Goal: Task Accomplishment & Management: Complete application form

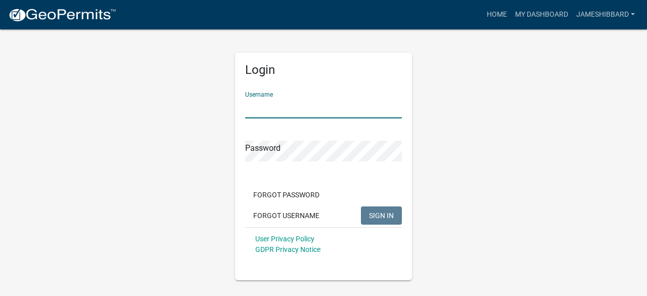
click at [280, 105] on input "Username" at bounding box center [323, 108] width 157 height 21
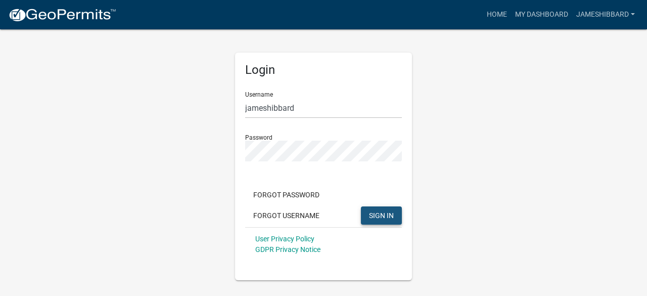
click at [384, 209] on button "SIGN IN" at bounding box center [381, 215] width 41 height 18
click at [380, 214] on span "SIGN IN" at bounding box center [381, 215] width 25 height 8
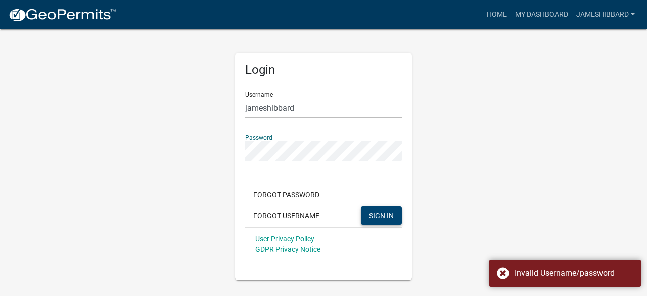
click at [214, 162] on div "Login Username [PERSON_NAME] Password Forgot Password Forgot Username SIGN IN U…" at bounding box center [323, 154] width 576 height 252
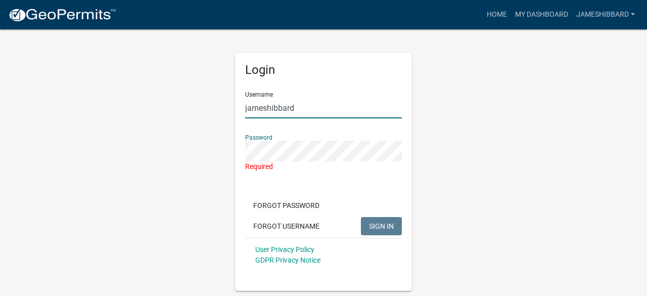
click at [317, 112] on input "jameshibbard" at bounding box center [323, 108] width 157 height 21
type input "j"
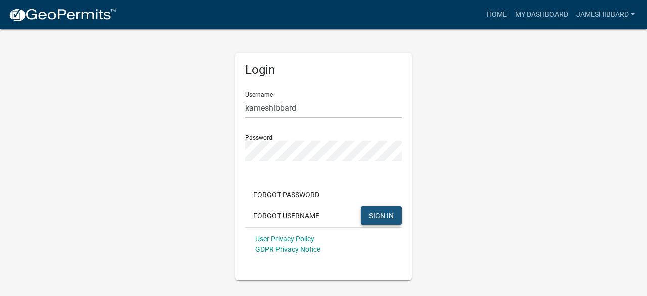
click at [386, 215] on span "SIGN IN" at bounding box center [381, 215] width 25 height 8
click at [451, 174] on div "Login Username kameshibbard Password Forgot Password Forgot Username SIGN IN Us…" at bounding box center [323, 154] width 576 height 252
click at [384, 212] on span "SIGN IN" at bounding box center [381, 215] width 25 height 8
click at [249, 110] on input "kameshibbard" at bounding box center [323, 108] width 157 height 21
type input "jameshibbard"
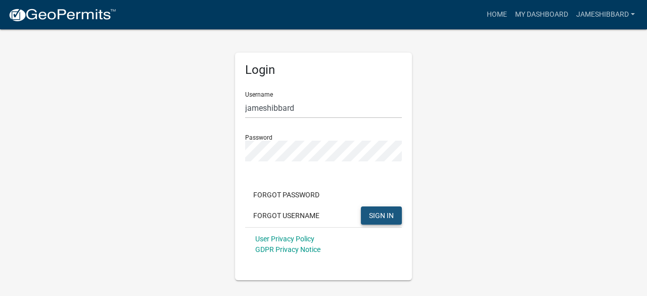
click at [388, 218] on span "SIGN IN" at bounding box center [381, 215] width 25 height 8
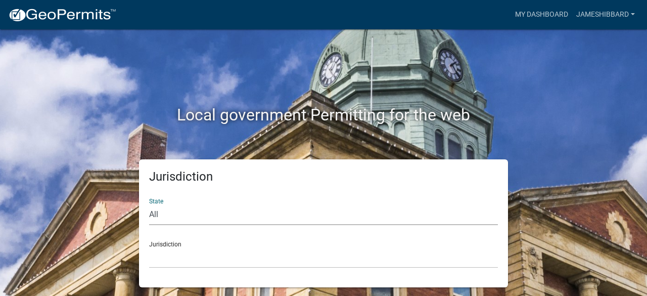
click at [171, 212] on select "All [US_STATE] [US_STATE] [US_STATE] [US_STATE] [US_STATE] [US_STATE] [US_STATE…" at bounding box center [323, 214] width 349 height 21
select select "[US_STATE]"
click at [149, 204] on select "All [US_STATE] [US_STATE] [US_STATE] [US_STATE] [US_STATE] [US_STATE] [US_STATE…" at bounding box center [323, 214] width 349 height 21
click at [161, 260] on select "City of [GEOGRAPHIC_DATA], [US_STATE] City of [GEOGRAPHIC_DATA], [US_STATE] Cit…" at bounding box center [323, 257] width 349 height 21
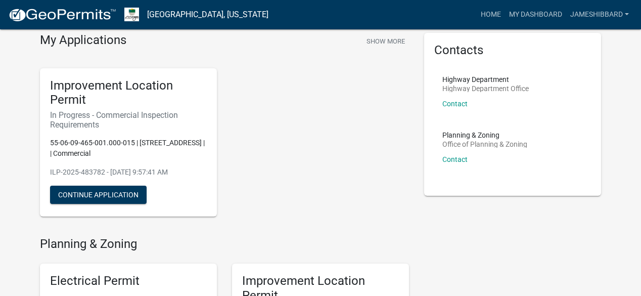
scroll to position [40, 0]
click at [108, 195] on button "Continue Application" at bounding box center [98, 194] width 97 height 18
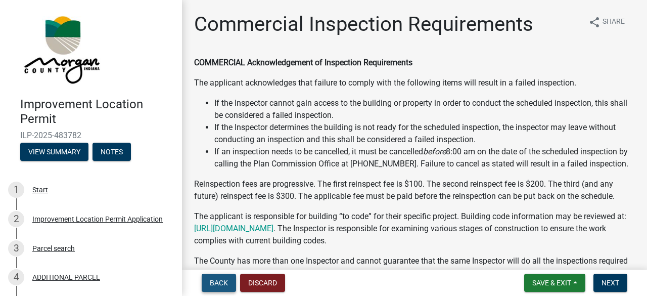
click at [217, 286] on span "Back" at bounding box center [219, 282] width 18 height 8
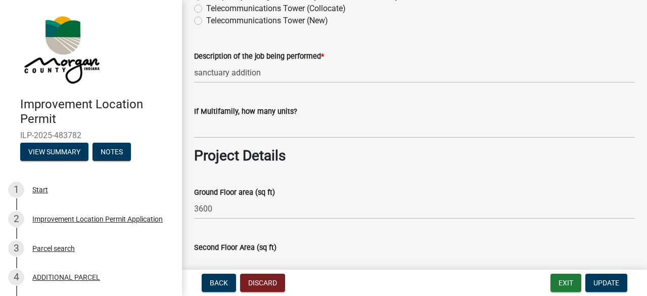
scroll to position [849, 0]
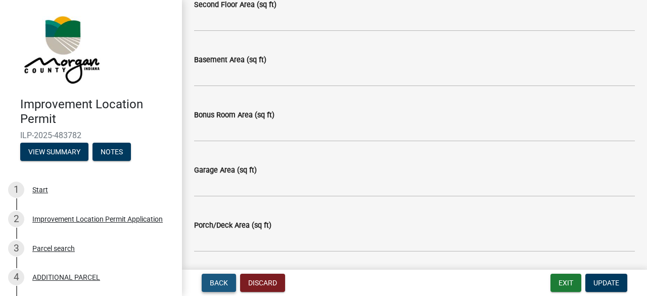
click at [218, 281] on span "Back" at bounding box center [219, 282] width 18 height 8
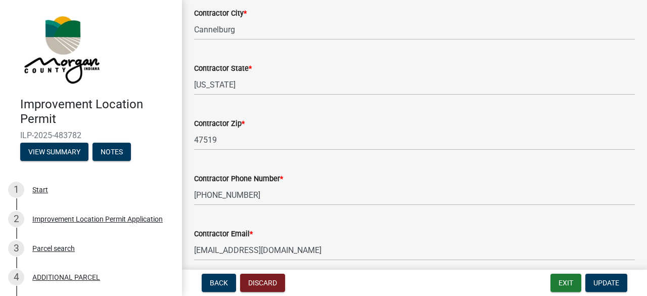
scroll to position [239, 0]
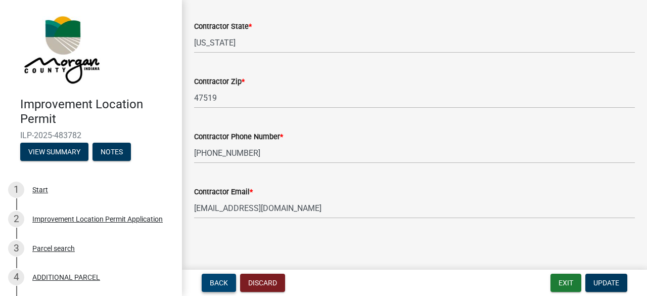
click at [215, 279] on span "Back" at bounding box center [219, 282] width 18 height 8
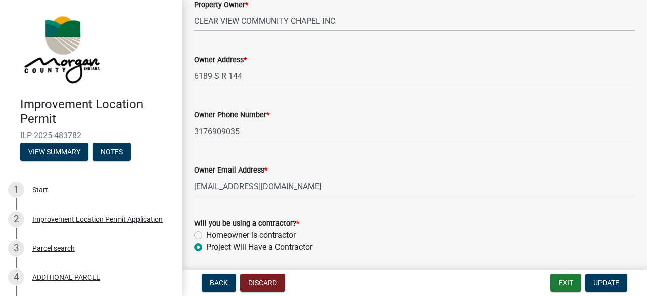
scroll to position [604, 0]
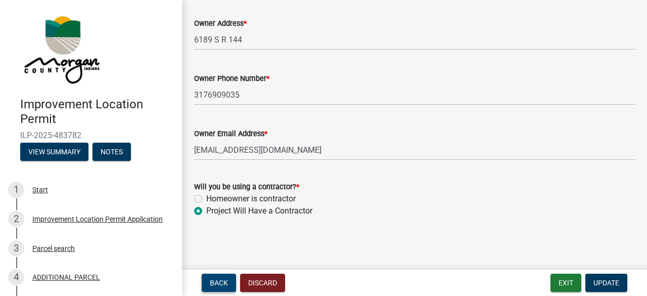
click at [218, 282] on span "Back" at bounding box center [219, 282] width 18 height 8
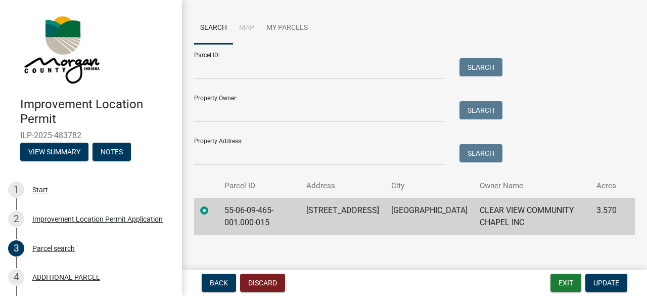
scroll to position [93, 0]
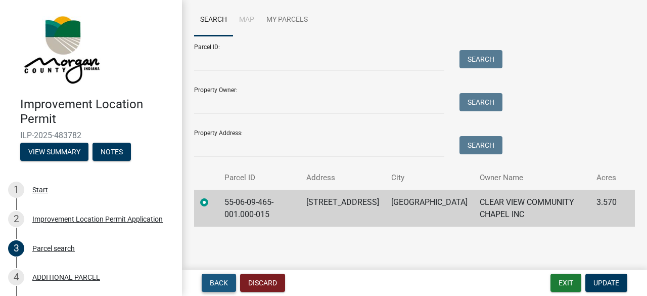
click at [218, 283] on span "Back" at bounding box center [219, 282] width 18 height 8
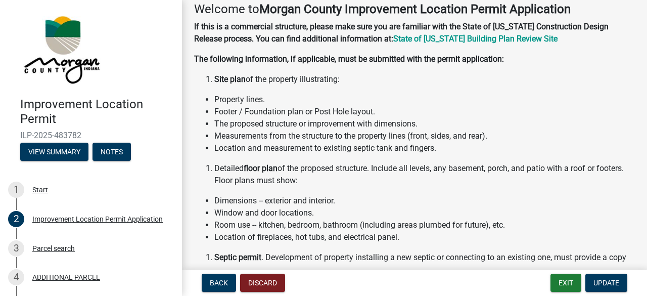
scroll to position [0, 0]
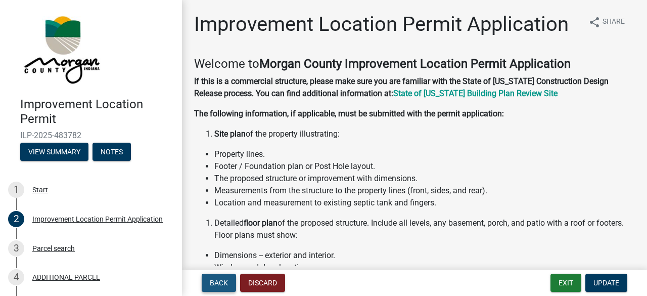
click at [218, 288] on button "Back" at bounding box center [219, 282] width 34 height 18
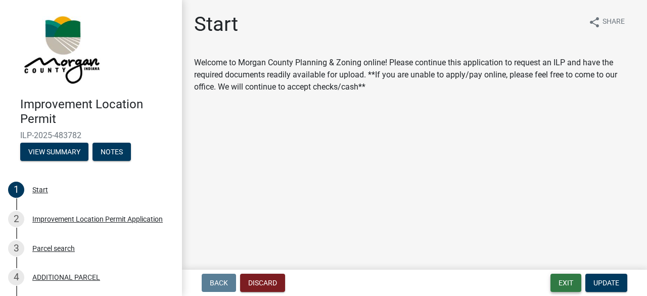
click at [559, 285] on button "Exit" at bounding box center [565, 282] width 31 height 18
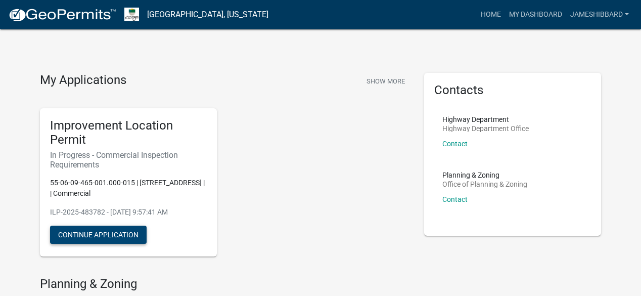
click at [100, 229] on button "Continue Application" at bounding box center [98, 234] width 97 height 18
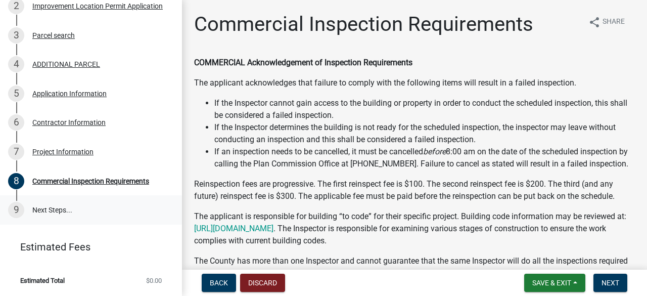
click at [68, 214] on link "9 Next Steps..." at bounding box center [91, 209] width 182 height 29
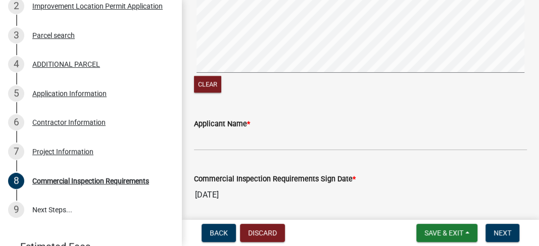
scroll to position [485, 0]
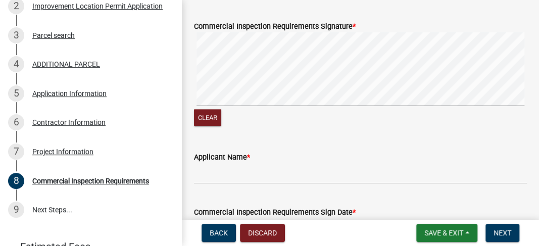
click at [244, 109] on signature-pad at bounding box center [360, 70] width 333 height 77
click at [188, 124] on div "Commercial Inspection Requirements Signature * Clear" at bounding box center [360, 68] width 348 height 120
click at [249, 137] on wm-data-entity-input "Commercial Inspection Requirements Signature * Clear" at bounding box center [360, 72] width 333 height 129
click at [208, 126] on button "Clear" at bounding box center [207, 117] width 27 height 17
click at [218, 90] on div "Commercial Inspection Requirements Signature * Clear" at bounding box center [360, 68] width 348 height 120
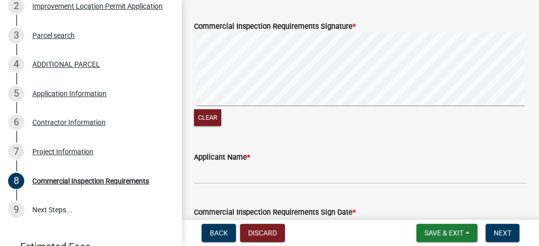
click at [246, 128] on div "Clear" at bounding box center [360, 80] width 333 height 96
click at [261, 128] on div "Clear" at bounding box center [360, 80] width 333 height 96
click at [218, 128] on div "Clear" at bounding box center [360, 80] width 333 height 96
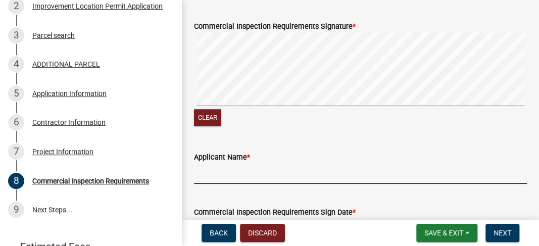
click at [212, 184] on input "Applicant Name *" at bounding box center [360, 173] width 333 height 21
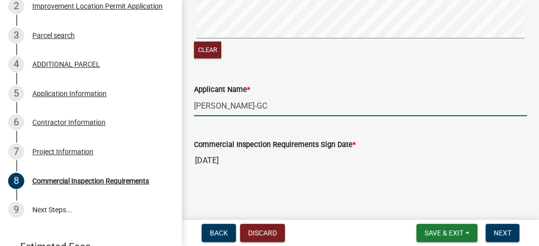
scroll to position [567, 0]
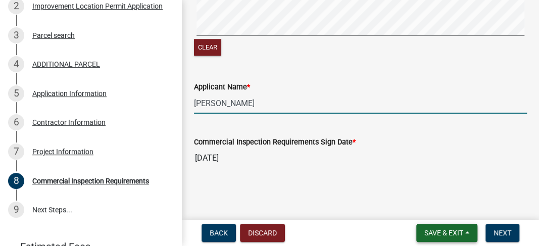
type input "[PERSON_NAME]"
click at [465, 231] on button "Save & Exit" at bounding box center [446, 233] width 61 height 18
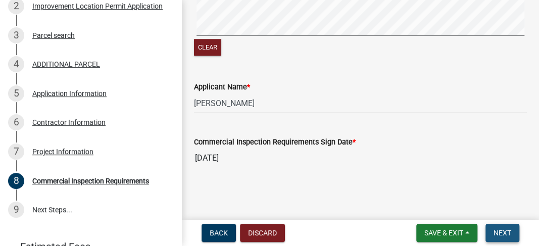
click at [499, 229] on span "Next" at bounding box center [503, 233] width 18 height 8
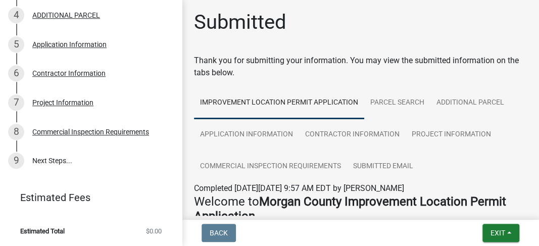
scroll to position [0, 0]
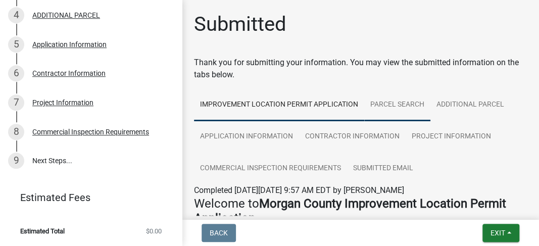
click at [399, 99] on link "Parcel search" at bounding box center [397, 105] width 66 height 32
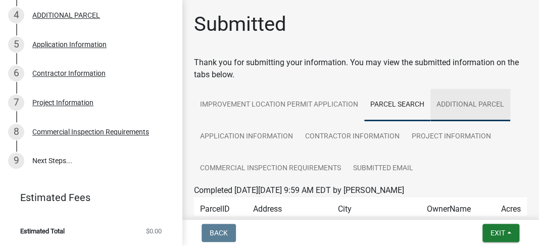
click at [461, 95] on link "ADDITIONAL PARCEL" at bounding box center [471, 105] width 80 height 32
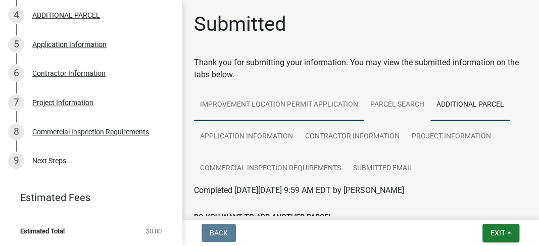
click at [254, 99] on link "Improvement Location Permit Application" at bounding box center [279, 105] width 170 height 32
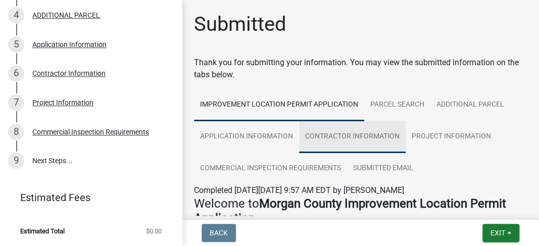
click at [363, 136] on link "Contractor Information" at bounding box center [352, 137] width 107 height 32
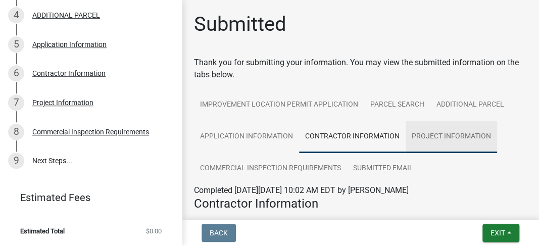
click at [456, 137] on link "Project Information" at bounding box center [451, 137] width 91 height 32
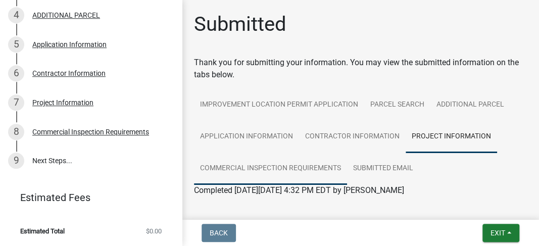
click at [329, 166] on link "Commercial Inspection Requirements" at bounding box center [270, 169] width 153 height 32
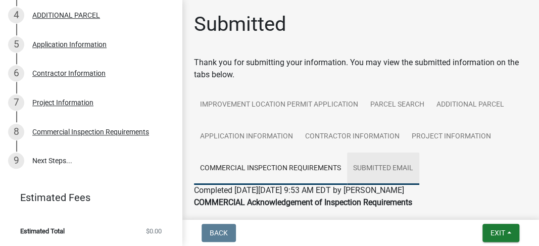
click at [387, 175] on link "Submitted Email" at bounding box center [383, 169] width 72 height 32
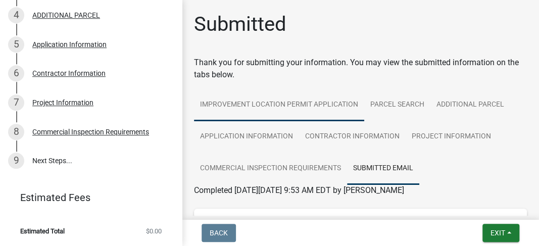
click at [254, 103] on link "Improvement Location Permit Application" at bounding box center [279, 105] width 170 height 32
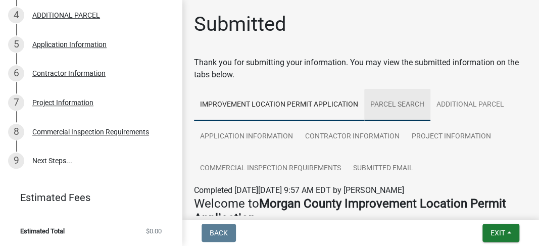
click at [393, 102] on link "Parcel search" at bounding box center [397, 105] width 66 height 32
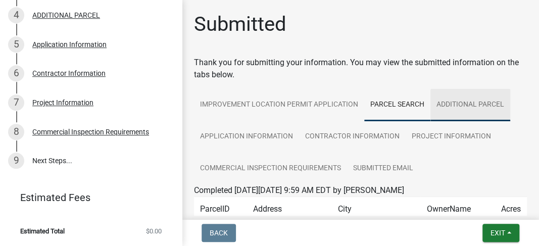
click at [467, 110] on link "ADDITIONAL PARCEL" at bounding box center [471, 105] width 80 height 32
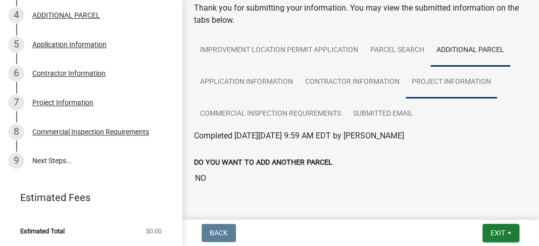
scroll to position [67, 0]
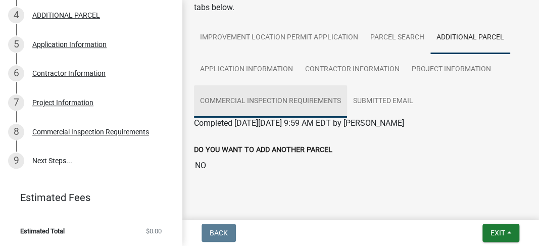
click at [247, 97] on link "Commercial Inspection Requirements" at bounding box center [270, 101] width 153 height 32
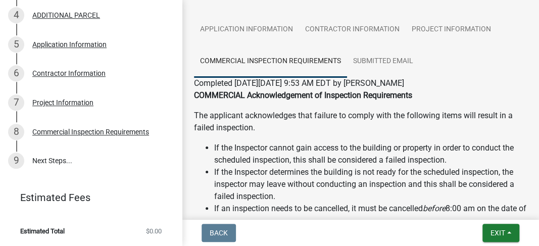
scroll to position [0, 0]
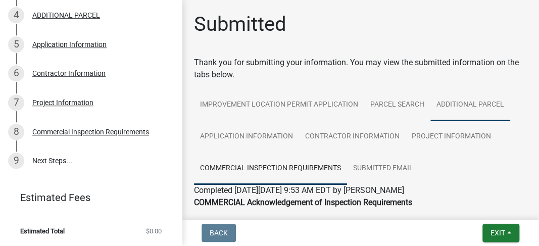
click at [494, 109] on link "ADDITIONAL PARCEL" at bounding box center [471, 105] width 80 height 32
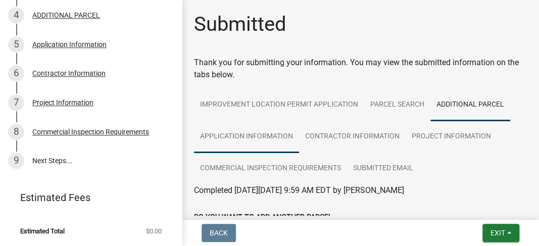
click at [238, 132] on link "Application Information" at bounding box center [246, 137] width 105 height 32
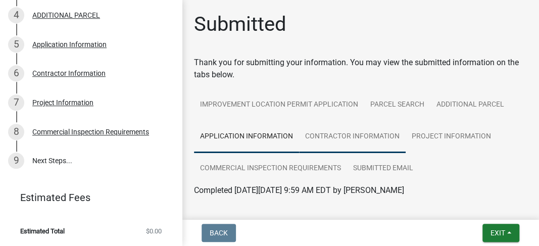
click at [350, 138] on link "Contractor Information" at bounding box center [352, 137] width 107 height 32
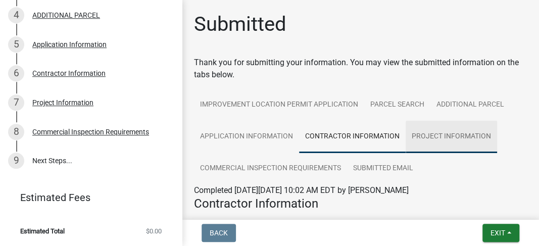
click at [449, 145] on link "Project Information" at bounding box center [451, 137] width 91 height 32
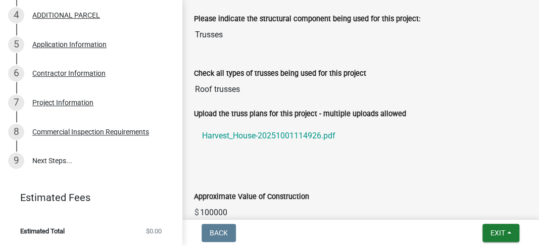
scroll to position [1044, 0]
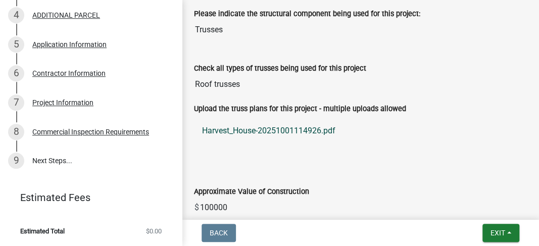
click at [298, 129] on link "Harvest_House-20251001114926.pdf" at bounding box center [360, 131] width 333 height 24
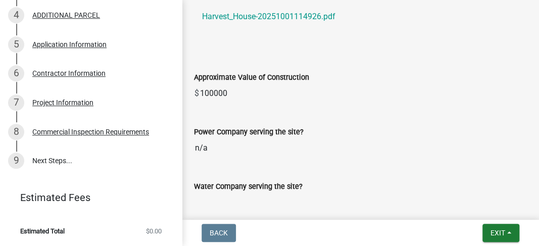
scroll to position [1179, 0]
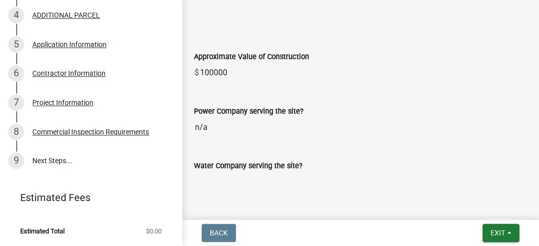
click at [220, 122] on input "n/a" at bounding box center [360, 127] width 333 height 20
click at [229, 128] on input "n/a" at bounding box center [360, 127] width 333 height 20
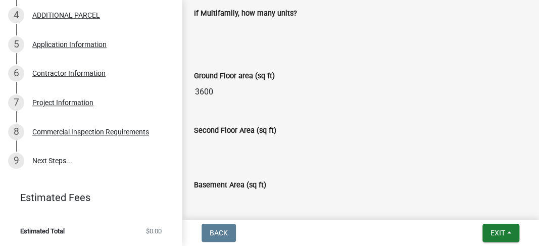
scroll to position [0, 0]
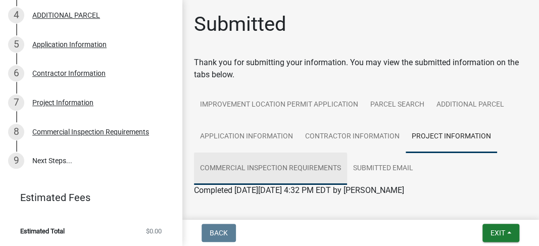
click at [289, 169] on link "Commercial Inspection Requirements" at bounding box center [270, 169] width 153 height 32
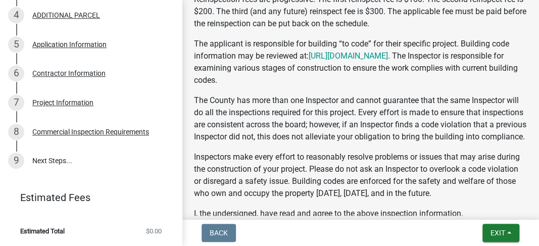
scroll to position [370, 0]
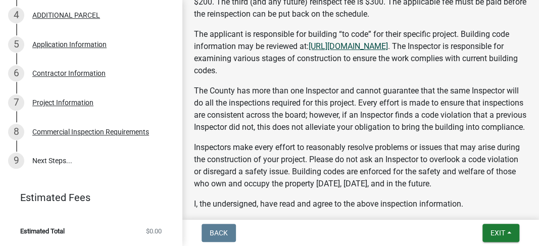
click at [388, 46] on link "[URL][DOMAIN_NAME]" at bounding box center [348, 46] width 79 height 10
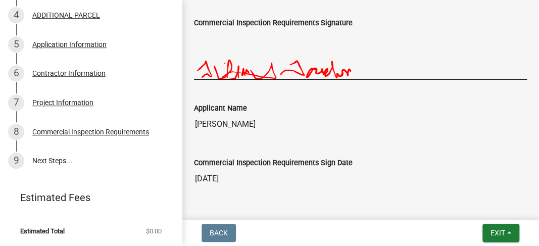
scroll to position [637, 0]
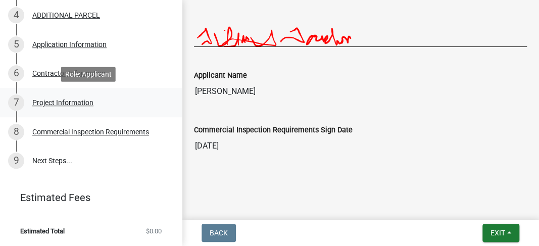
click at [56, 100] on div "Project Information" at bounding box center [62, 102] width 61 height 7
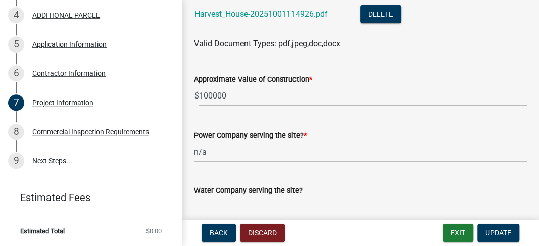
scroll to position [1516, 0]
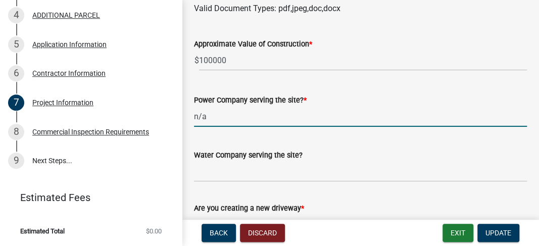
click at [220, 120] on input "n/a" at bounding box center [360, 116] width 333 height 21
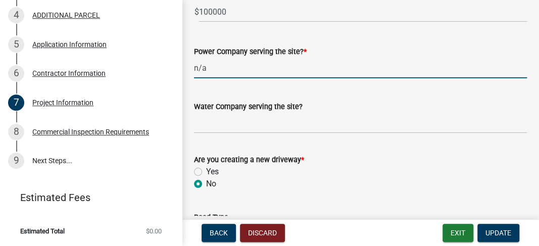
scroll to position [1549, 0]
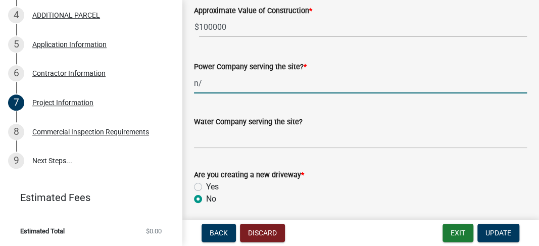
type input "n"
type input "R"
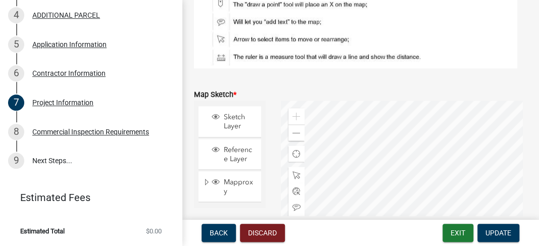
scroll to position [2309, 0]
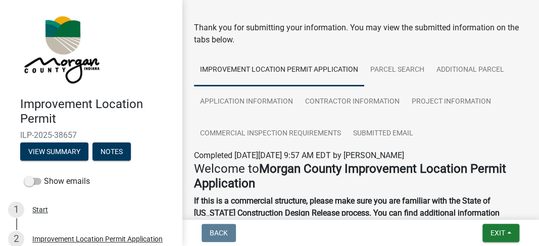
scroll to position [33, 0]
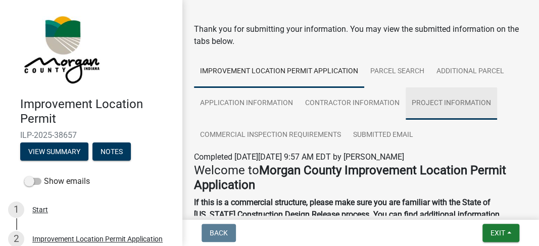
click at [431, 96] on link "Project Information" at bounding box center [451, 103] width 91 height 32
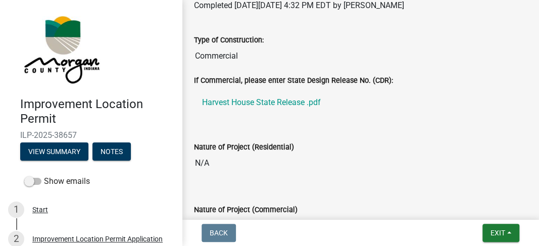
scroll to position [0, 0]
